Goal: Task Accomplishment & Management: Use online tool/utility

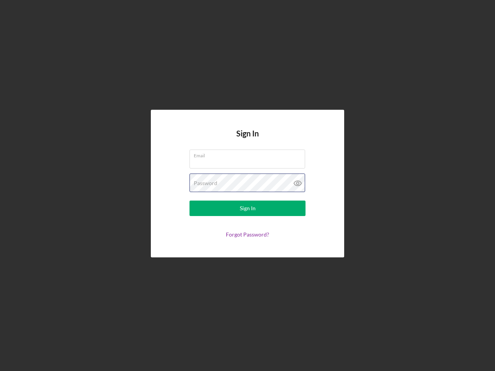
click at [247, 186] on div "Password" at bounding box center [247, 183] width 116 height 19
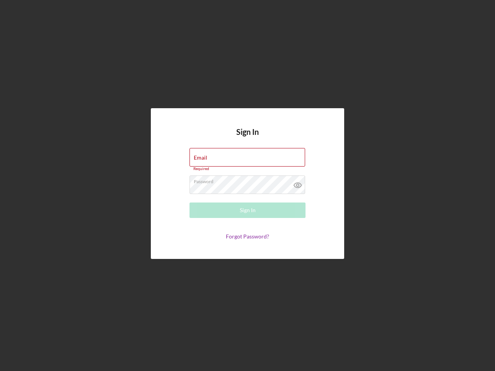
click at [298, 183] on icon at bounding box center [297, 185] width 19 height 19
